Goal: Find specific page/section: Locate a particular part of the current website

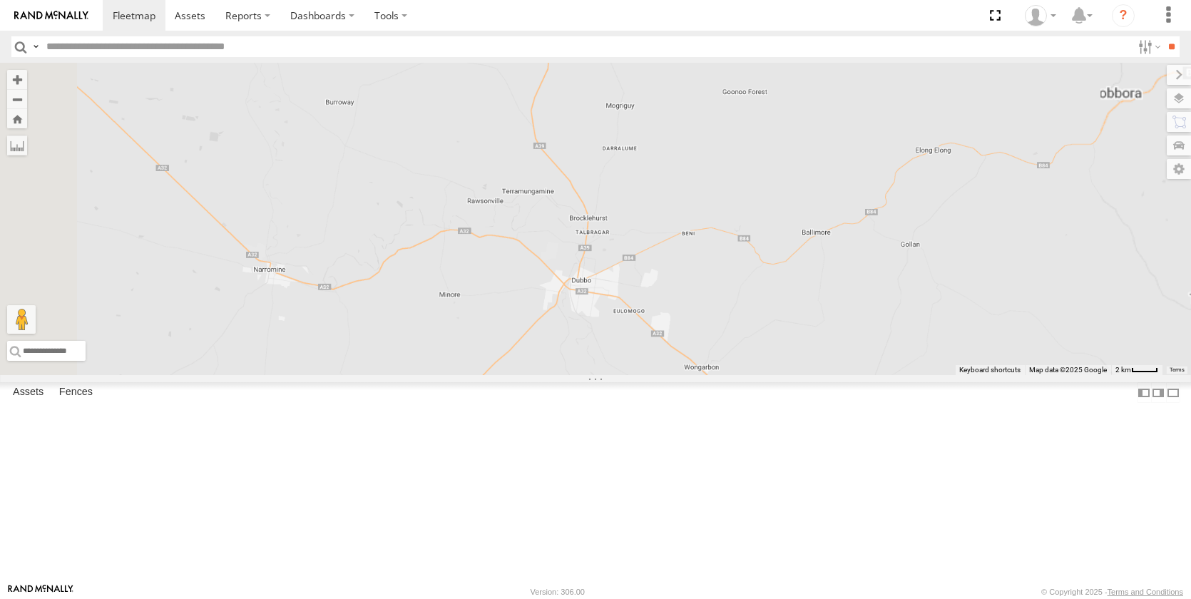
drag, startPoint x: 799, startPoint y: 310, endPoint x: 764, endPoint y: 396, distance: 92.8
click at [772, 375] on div "[PERSON_NAME] [PERSON_NAME] - NEW ute" at bounding box center [595, 219] width 1191 height 312
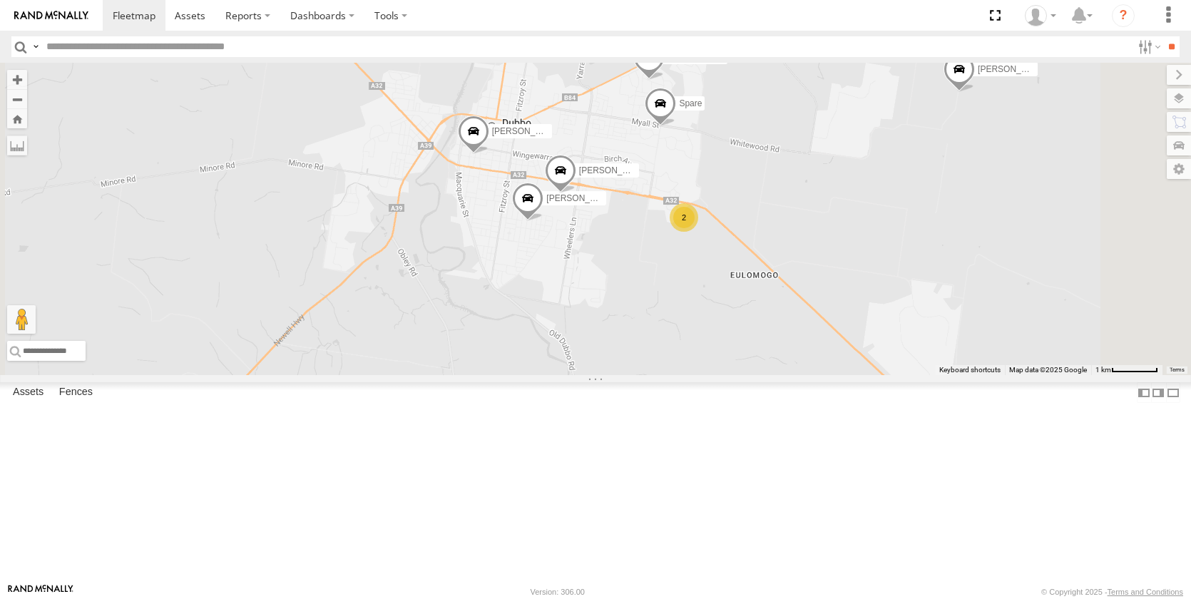
drag, startPoint x: 752, startPoint y: 511, endPoint x: 744, endPoint y: 356, distance: 155.7
click at [744, 356] on div "[PERSON_NAME] [PERSON_NAME] - NEW ute [PERSON_NAME] [PERSON_NAME] [PERSON_NAME]…" at bounding box center [595, 219] width 1191 height 312
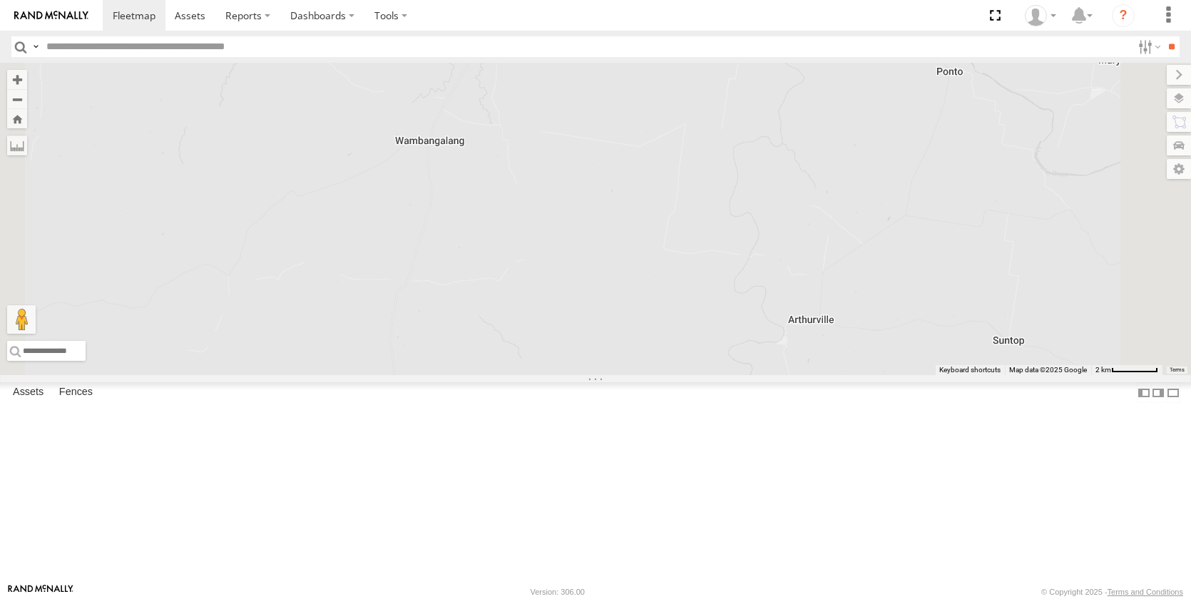
drag, startPoint x: 725, startPoint y: 327, endPoint x: 799, endPoint y: 466, distance: 157.3
click at [798, 375] on div "[PERSON_NAME] [PERSON_NAME] - NEW ute" at bounding box center [595, 219] width 1191 height 312
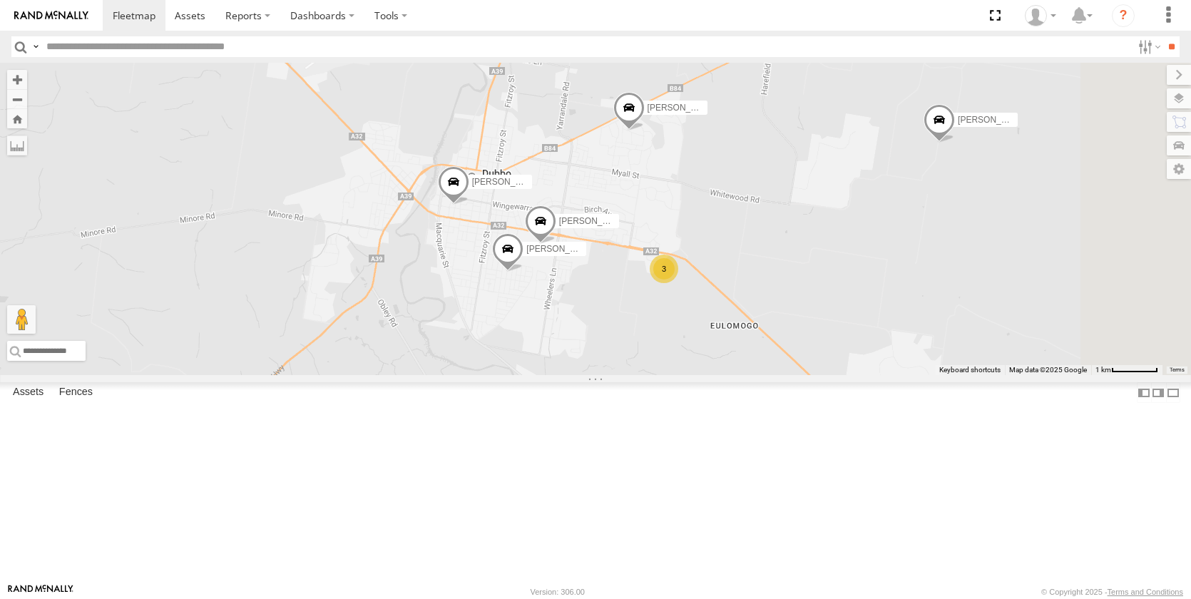
drag, startPoint x: 859, startPoint y: 336, endPoint x: 834, endPoint y: 429, distance: 96.5
click at [834, 375] on div "[PERSON_NAME] [PERSON_NAME] - NEW ute [PERSON_NAME] [PERSON_NAME] [PERSON_NAME]…" at bounding box center [595, 219] width 1191 height 312
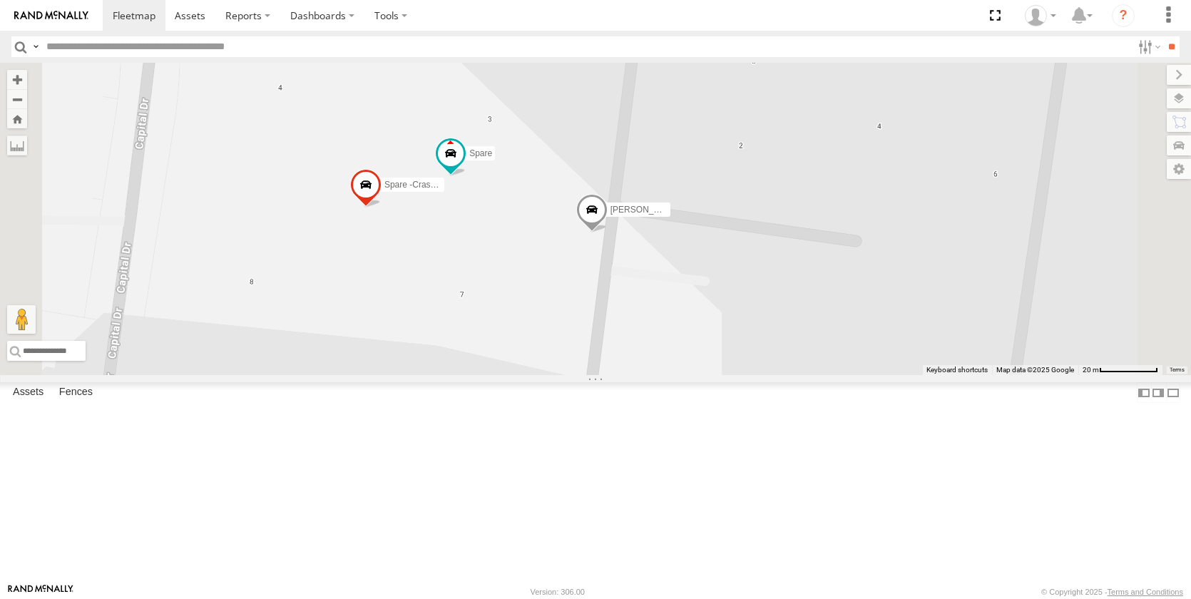
drag, startPoint x: 797, startPoint y: 277, endPoint x: 834, endPoint y: 497, distance: 223.5
click at [836, 375] on div "[PERSON_NAME] [PERSON_NAME] - NEW ute [PERSON_NAME] [PERSON_NAME] [PERSON_NAME]…" at bounding box center [595, 219] width 1191 height 312
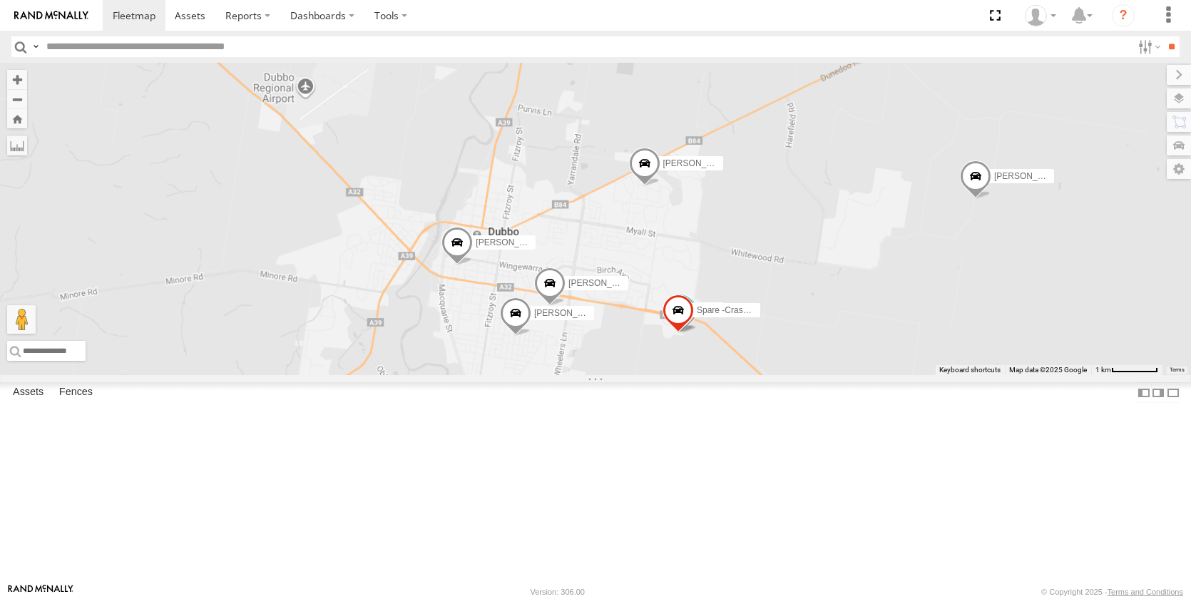
drag, startPoint x: 550, startPoint y: 426, endPoint x: 769, endPoint y: 432, distance: 219.7
click at [779, 375] on div "[PERSON_NAME] [PERSON_NAME] - NEW ute [PERSON_NAME] [PERSON_NAME] [PERSON_NAME]…" at bounding box center [595, 219] width 1191 height 312
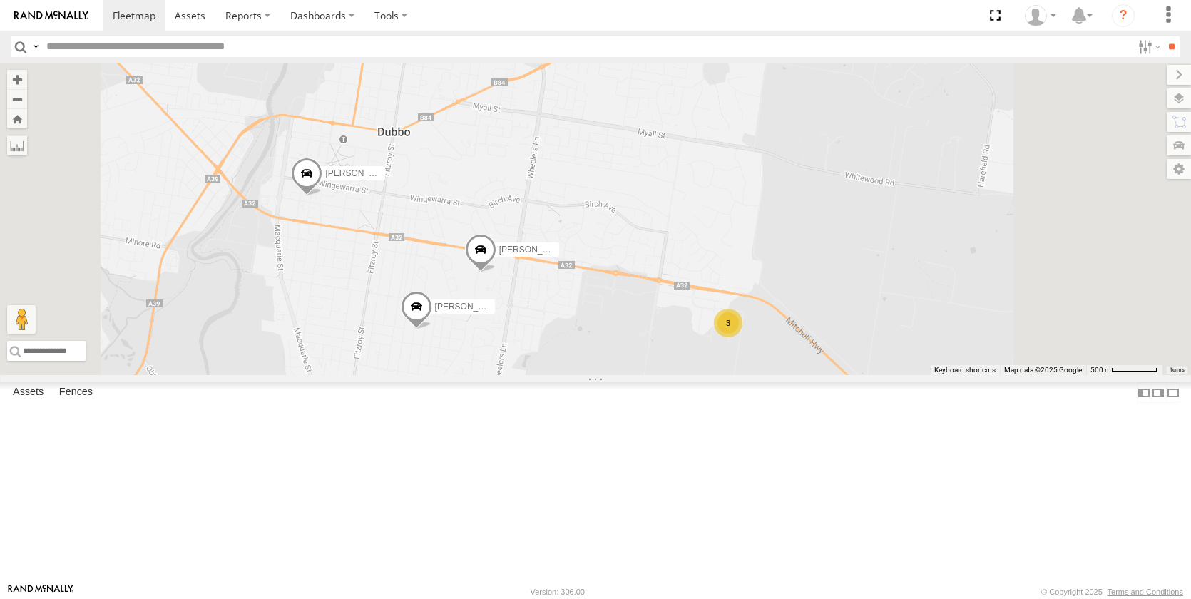
click at [701, 266] on div "[PERSON_NAME] [PERSON_NAME] - NEW ute [PERSON_NAME] [PERSON_NAME] [PERSON_NAME]…" at bounding box center [595, 219] width 1191 height 312
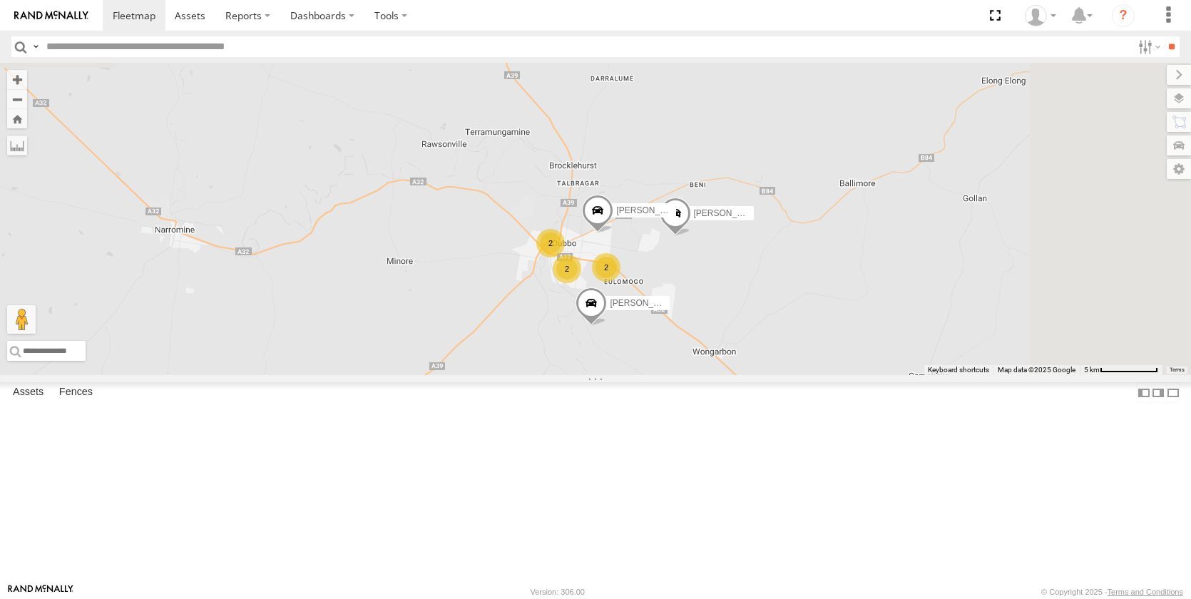
drag, startPoint x: 854, startPoint y: 262, endPoint x: 794, endPoint y: 531, distance: 276.3
click at [791, 375] on div "[PERSON_NAME] [PERSON_NAME] - NEW ute [PERSON_NAME] 2 2 [PERSON_NAME] [PERSON_N…" at bounding box center [595, 219] width 1191 height 312
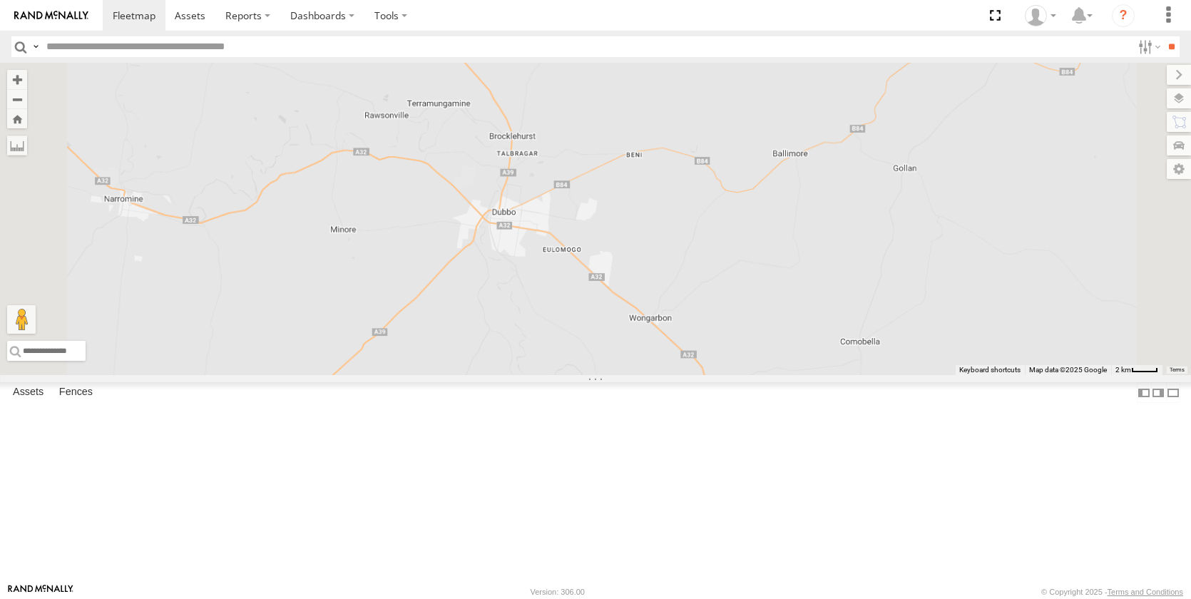
drag, startPoint x: 808, startPoint y: 285, endPoint x: 814, endPoint y: 437, distance: 152.7
click at [814, 375] on div "[PERSON_NAME] [PERSON_NAME] - NEW ute" at bounding box center [595, 219] width 1191 height 312
